Goal: Information Seeking & Learning: Learn about a topic

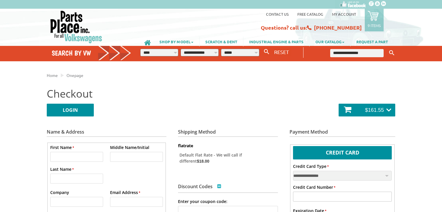
select select "**"
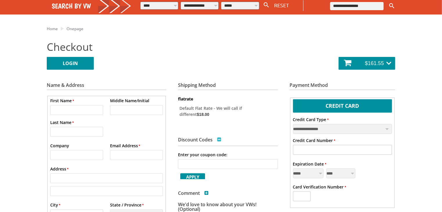
scroll to position [47, 0]
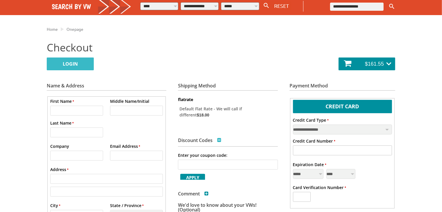
click at [77, 64] on link "LOGIN" at bounding box center [70, 64] width 47 height 13
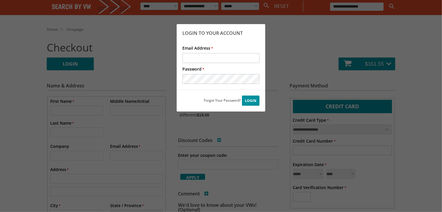
click at [298, 55] on div at bounding box center [221, 106] width 442 height 212
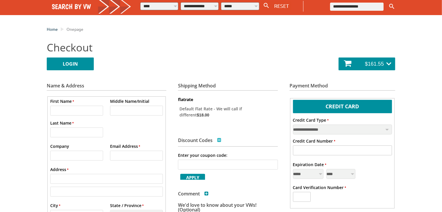
click at [56, 30] on span "Home" at bounding box center [52, 28] width 11 height 5
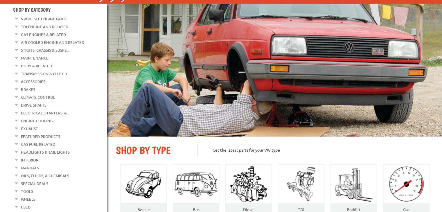
scroll to position [81, 0]
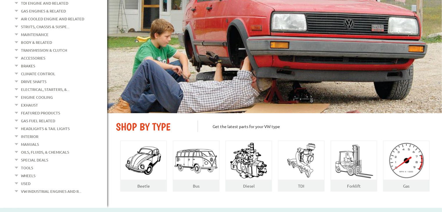
click at [38, 78] on link "Drive Shafts" at bounding box center [34, 82] width 26 height 8
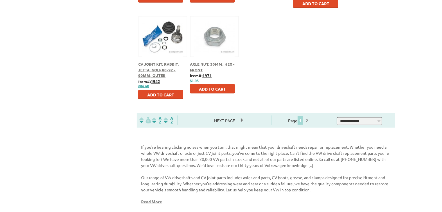
scroll to position [360, 0]
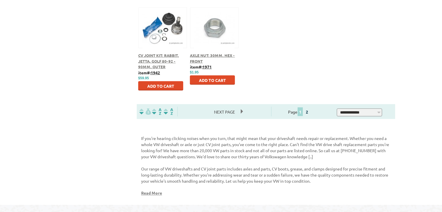
click at [310, 113] on link "2" at bounding box center [307, 111] width 5 height 5
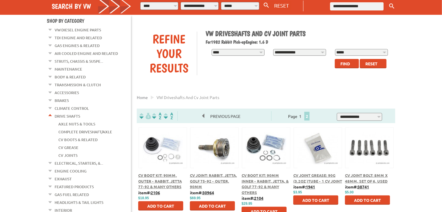
scroll to position [47, 0]
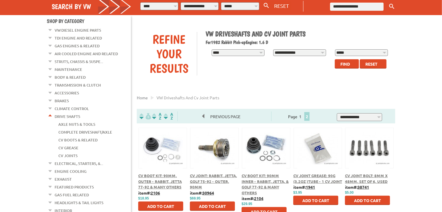
click at [92, 60] on link "Struts, Chassis & Suspe..." at bounding box center [79, 62] width 49 height 8
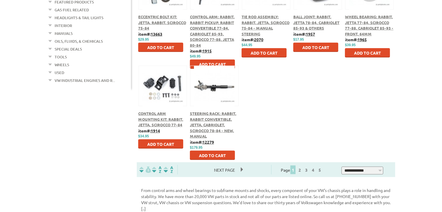
scroll to position [314, 0]
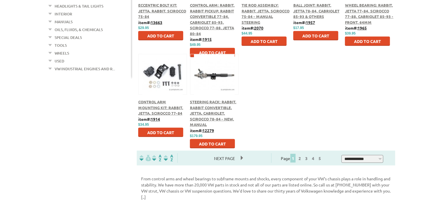
click at [208, 108] on span "Steering Rack: Rabbit, Rabbit Convertible, Jetta, Cabriolet, Scirocco 78-84 - N…" at bounding box center [213, 113] width 47 height 28
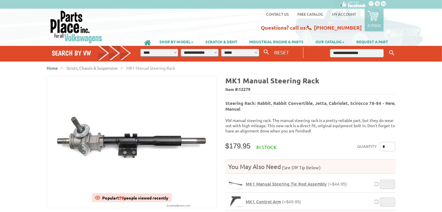
click at [53, 68] on span "Home" at bounding box center [52, 67] width 11 height 5
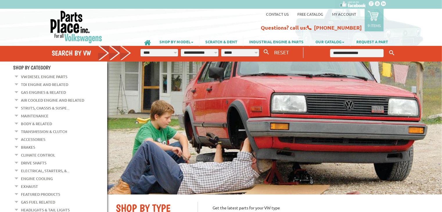
click at [31, 145] on link "Brakes" at bounding box center [28, 148] width 14 height 8
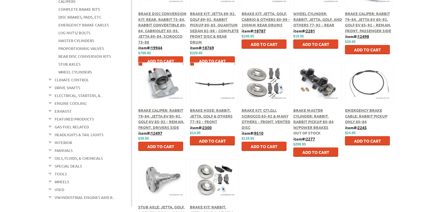
scroll to position [209, 0]
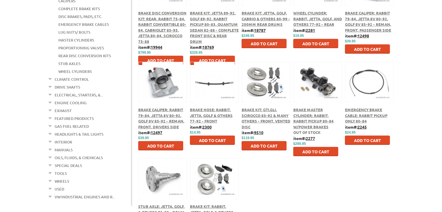
click at [63, 178] on link "Wheels" at bounding box center [62, 182] width 15 height 8
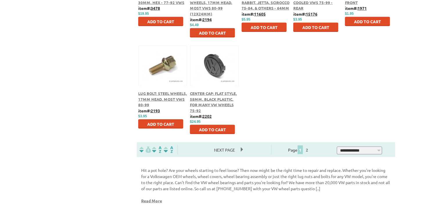
scroll to position [349, 0]
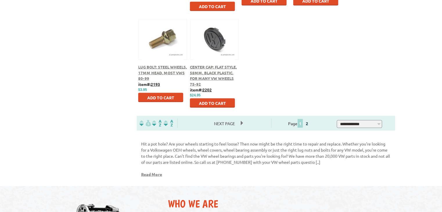
click at [310, 125] on link "2" at bounding box center [307, 123] width 5 height 5
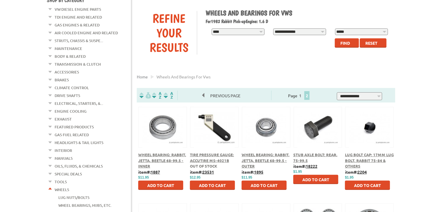
scroll to position [35, 0]
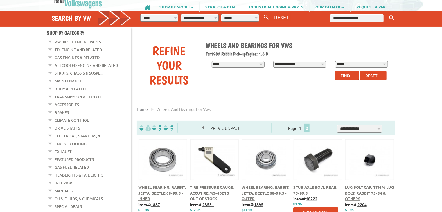
click at [310, 132] on span "2" at bounding box center [307, 128] width 5 height 9
click at [303, 130] on link "1" at bounding box center [300, 128] width 5 height 5
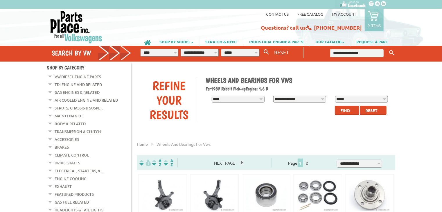
click at [368, 194] on button at bounding box center [369, 194] width 37 height 10
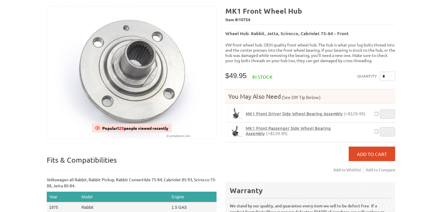
scroll to position [58, 0]
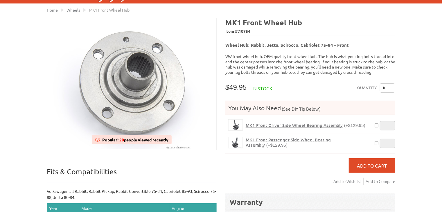
click at [278, 122] on span "MK1 Front Driver Side Wheel Bearing Assembly" at bounding box center [294, 125] width 97 height 6
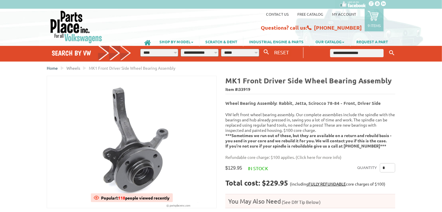
click at [53, 69] on span "Home" at bounding box center [52, 67] width 11 height 5
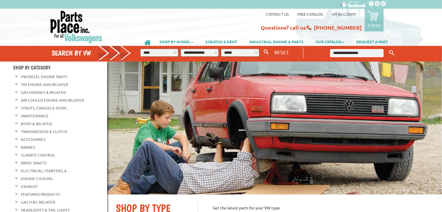
click at [47, 128] on link "Transmission & Clutch" at bounding box center [44, 132] width 46 height 8
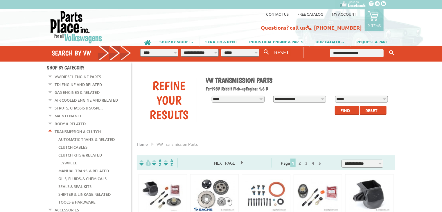
click at [87, 77] on link "VW Diesel Engine Parts" at bounding box center [78, 77] width 47 height 8
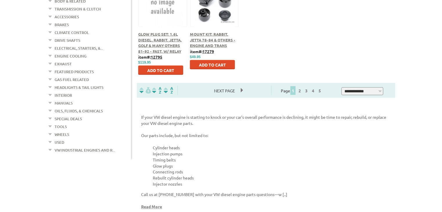
scroll to position [384, 0]
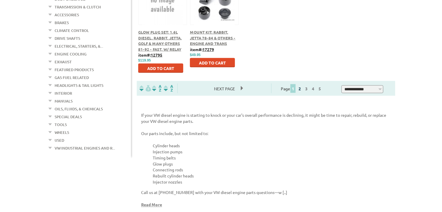
click at [303, 91] on link "2" at bounding box center [299, 88] width 5 height 5
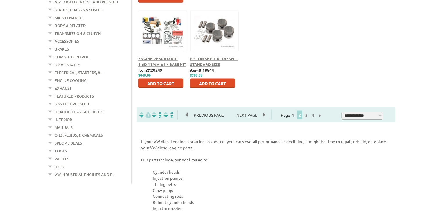
scroll to position [360, 0]
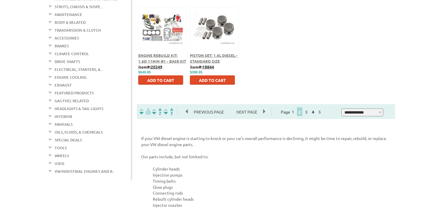
click at [316, 114] on link "4" at bounding box center [313, 111] width 5 height 5
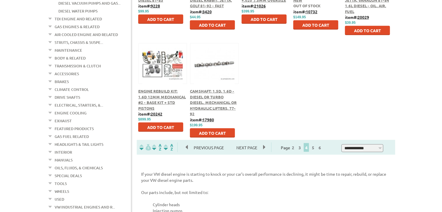
scroll to position [326, 0]
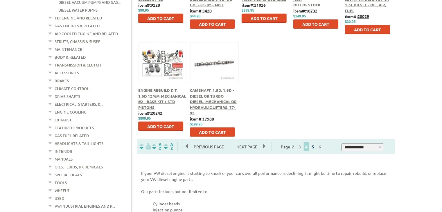
click at [316, 149] on link "5" at bounding box center [313, 146] width 5 height 5
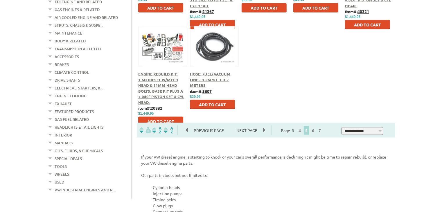
scroll to position [372, 0]
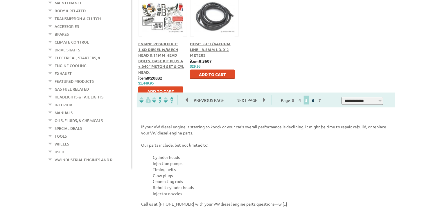
click at [316, 101] on link "6" at bounding box center [313, 100] width 5 height 5
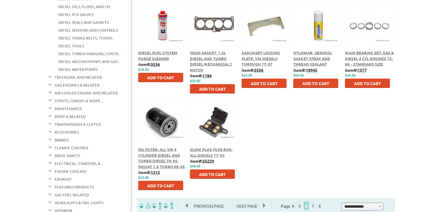
scroll to position [267, 0]
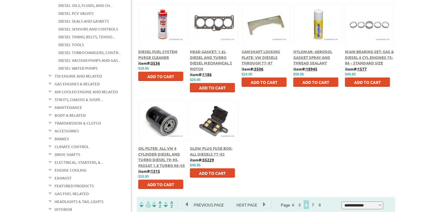
click at [208, 154] on span "Glow Plug Fuse Box: All Diesels 77-92" at bounding box center [211, 151] width 43 height 11
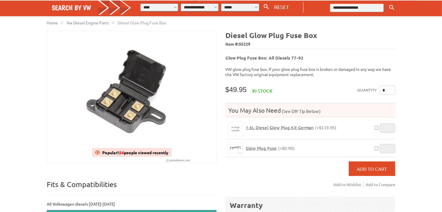
scroll to position [47, 0]
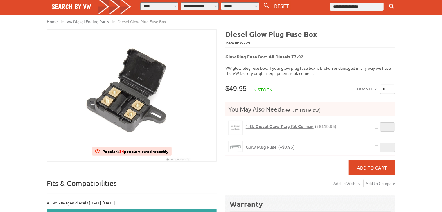
click at [269, 124] on span "1.6L Diesel Glow Plug Kit German" at bounding box center [280, 127] width 68 height 6
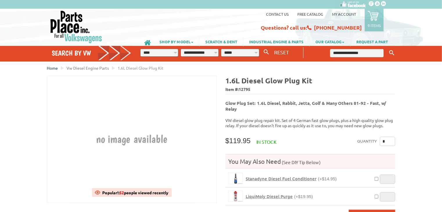
click at [50, 67] on span "Home" at bounding box center [52, 67] width 11 height 5
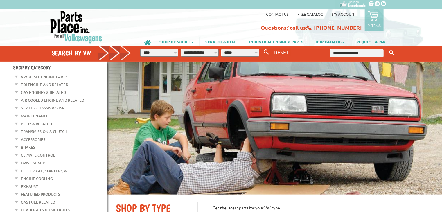
click at [29, 145] on link "Brakes" at bounding box center [28, 148] width 14 height 8
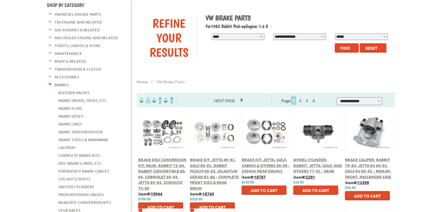
scroll to position [70, 0]
